Goal: Task Accomplishment & Management: Manage account settings

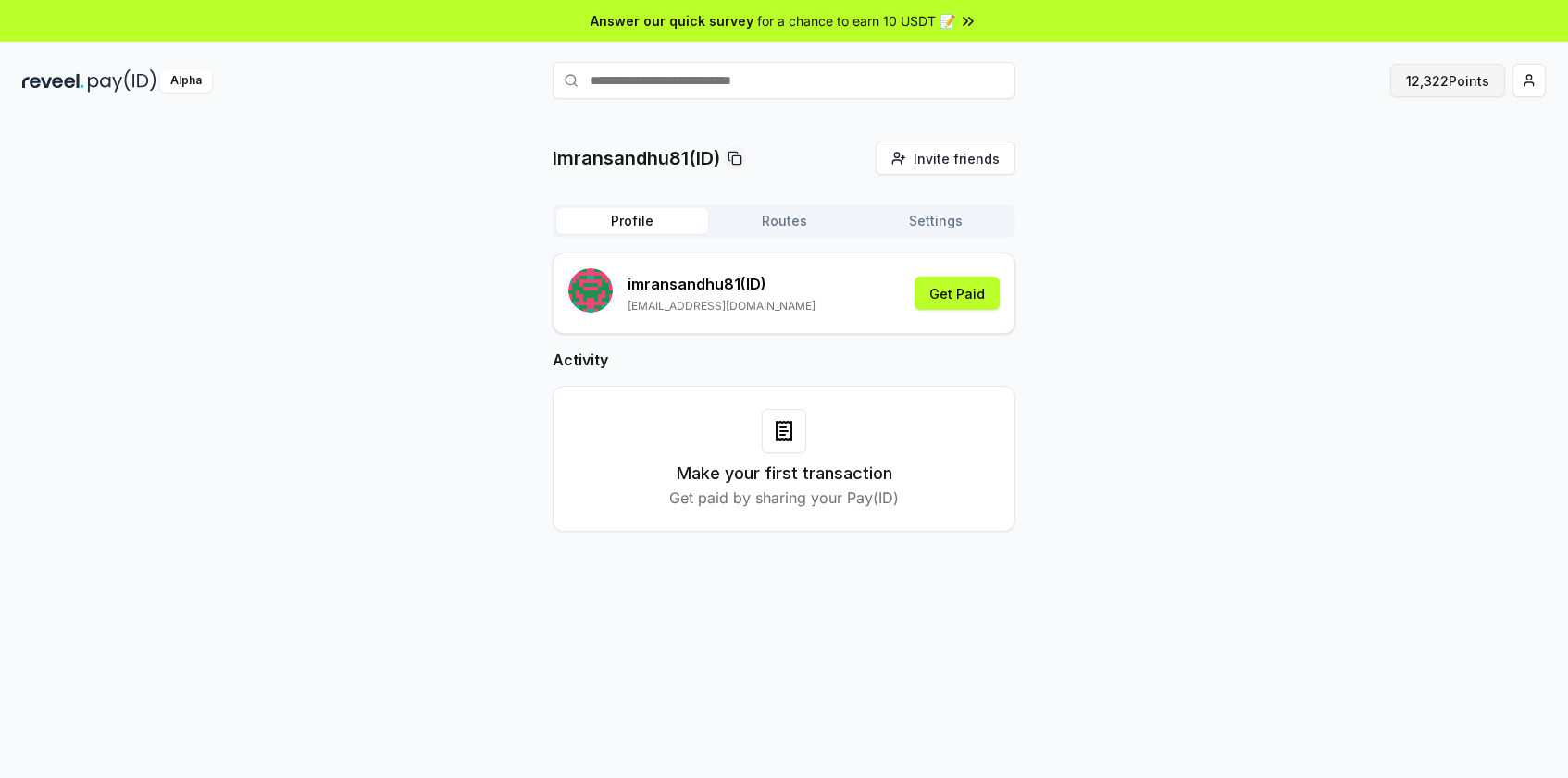
click at [1427, 86] on button "12,322 Points" at bounding box center [1446, 80] width 115 height 34
